Goal: Information Seeking & Learning: Learn about a topic

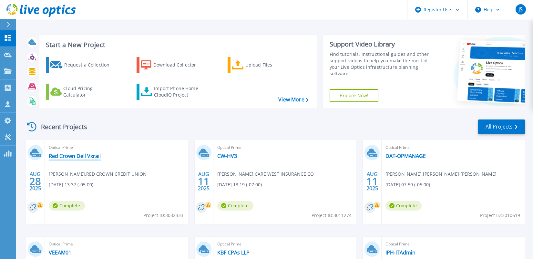
click at [74, 157] on link "Red Crown Dell Vxrail" at bounding box center [75, 156] width 52 height 6
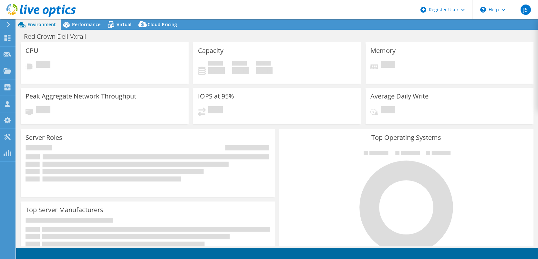
select select "USD"
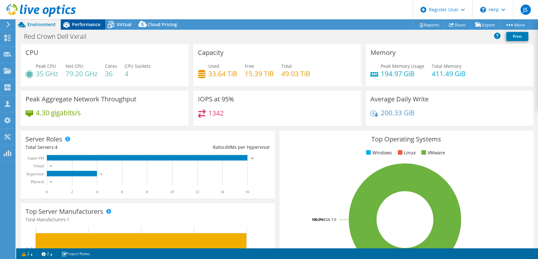
click at [90, 24] on span "Performance" at bounding box center [86, 24] width 28 height 6
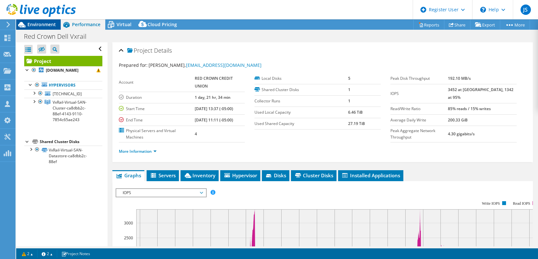
click at [52, 25] on span "Environment" at bounding box center [41, 24] width 28 height 6
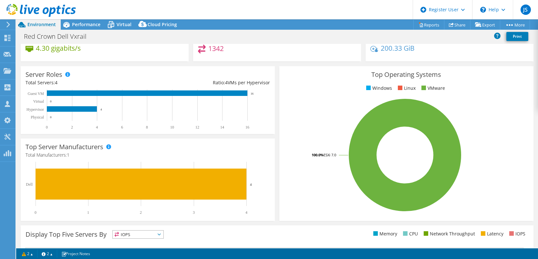
scroll to position [32, 0]
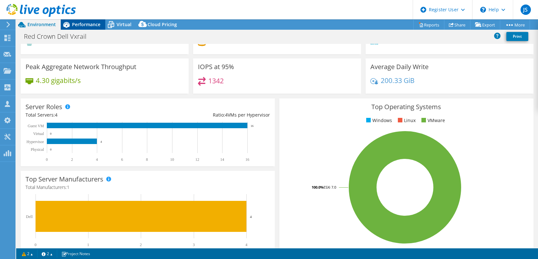
click at [75, 26] on span "Performance" at bounding box center [86, 24] width 28 height 6
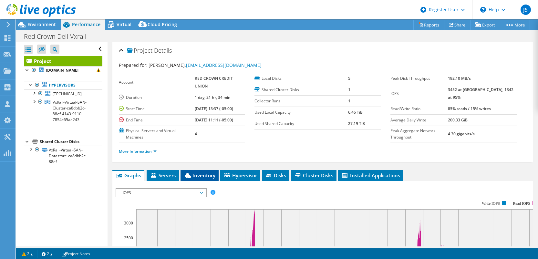
click at [204, 177] on span "Inventory" at bounding box center [200, 175] width 32 height 6
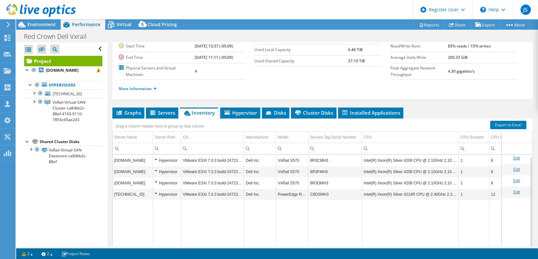
scroll to position [95, 0]
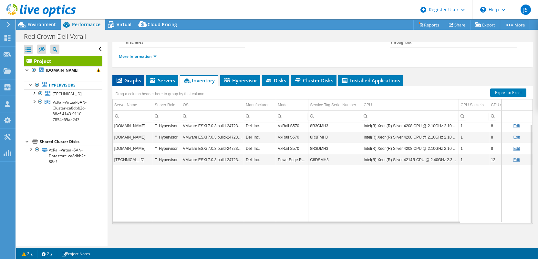
click at [142, 80] on li "Graphs" at bounding box center [128, 80] width 32 height 11
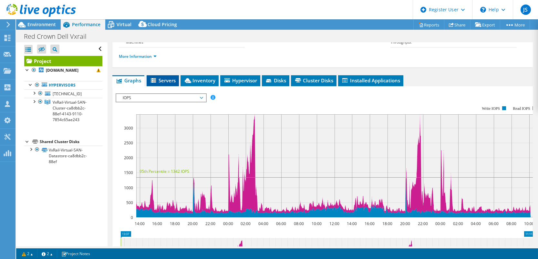
click at [163, 79] on span "Servers" at bounding box center [163, 80] width 26 height 6
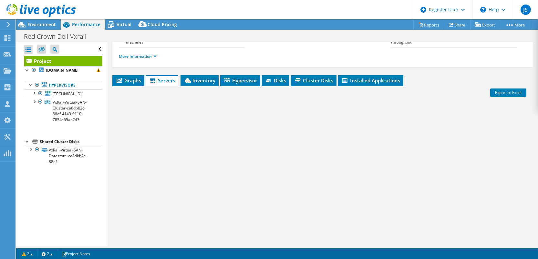
scroll to position [0, 0]
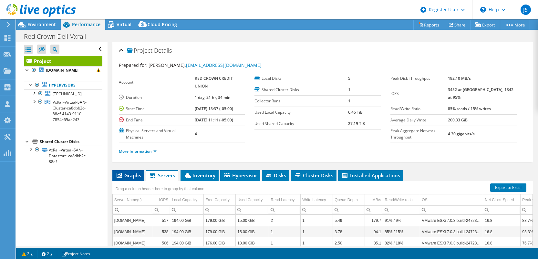
click at [128, 172] on span "Graphs" at bounding box center [128, 175] width 25 height 6
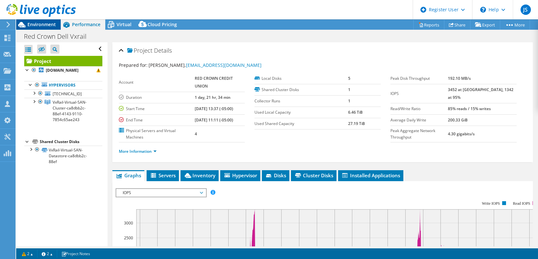
click at [48, 22] on span "Environment" at bounding box center [41, 24] width 28 height 6
